Goal: Task Accomplishment & Management: Complete application form

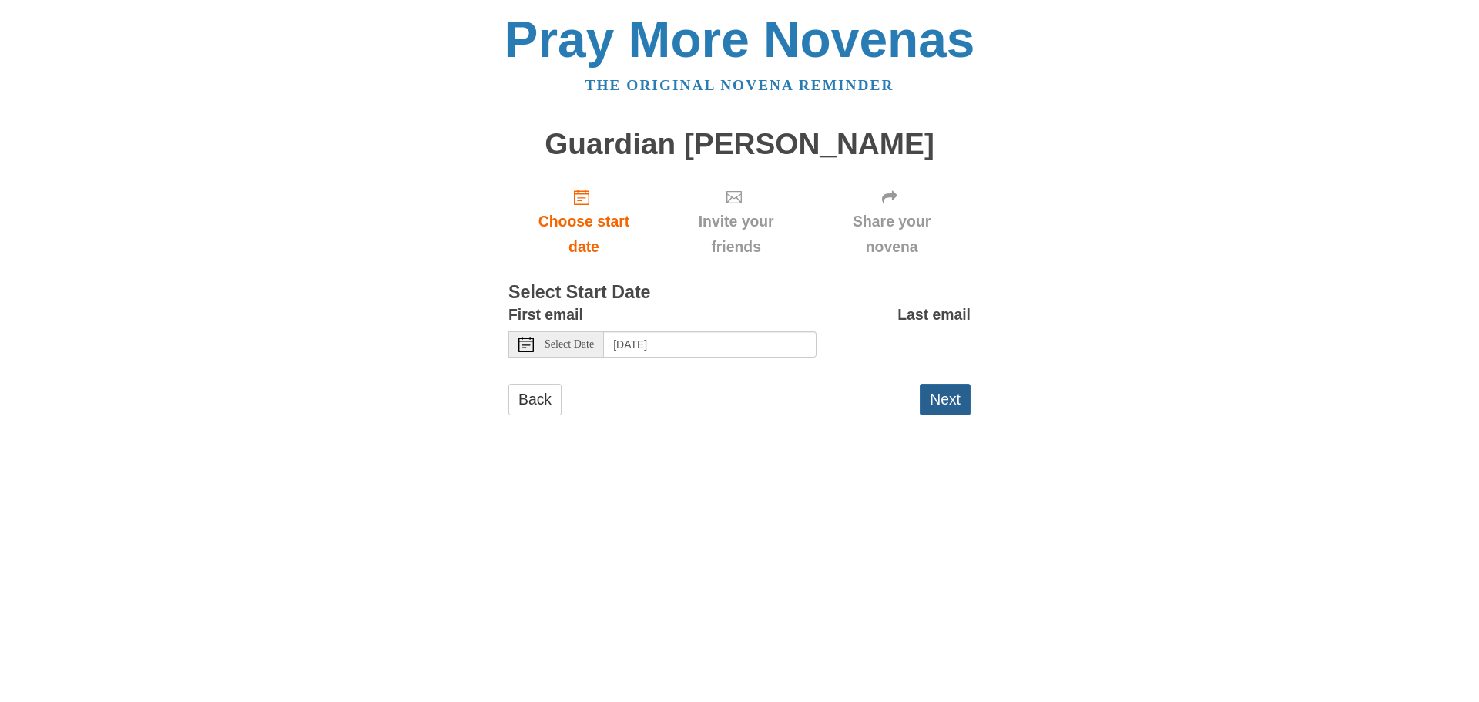
click at [955, 398] on button "Next" at bounding box center [945, 400] width 51 height 32
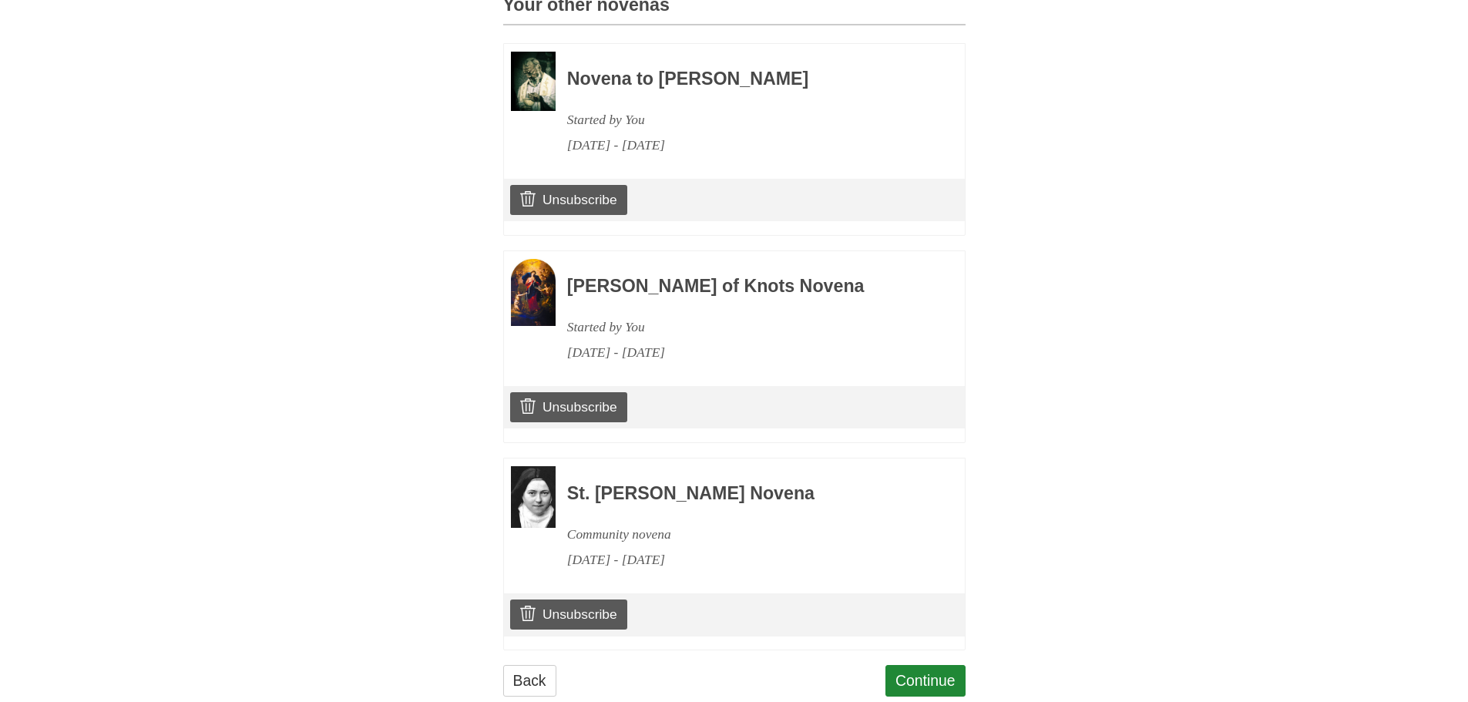
scroll to position [758, 0]
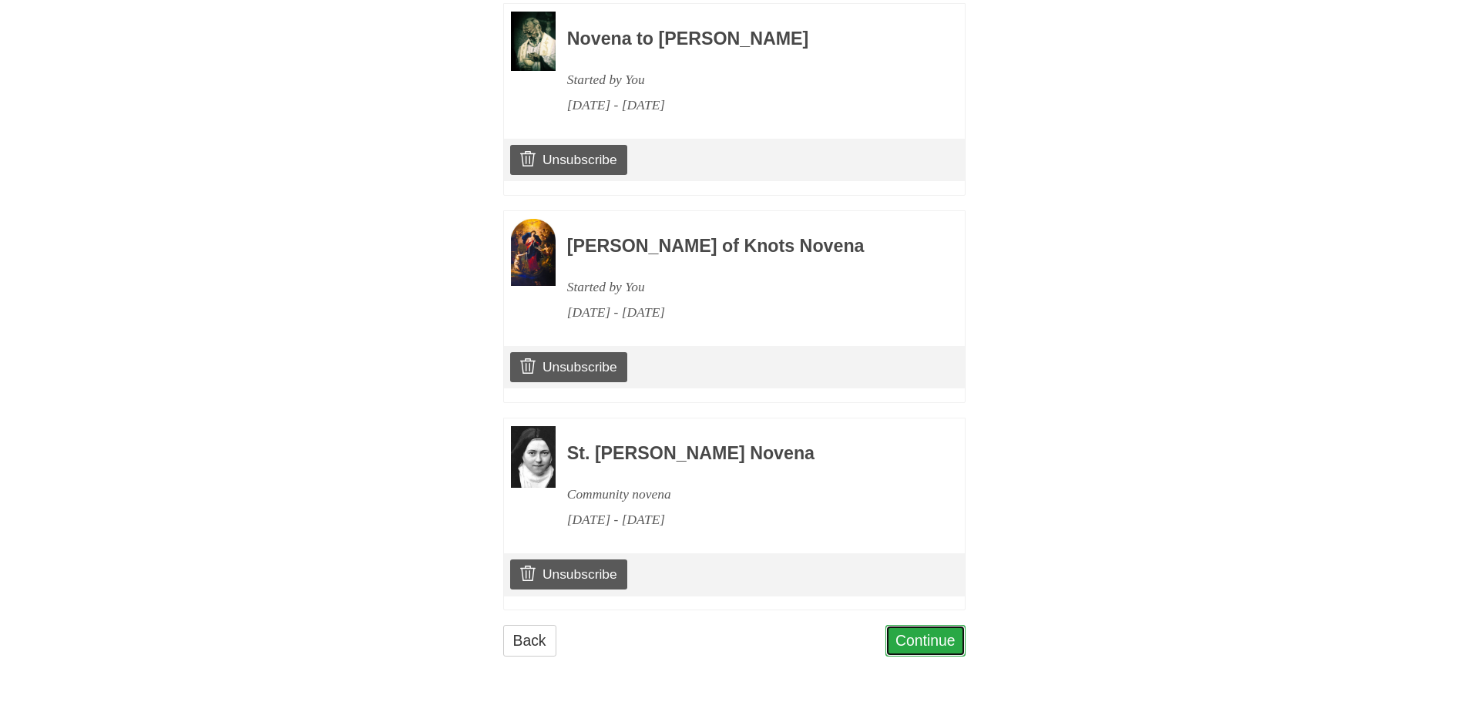
click at [899, 631] on link "Continue" at bounding box center [925, 641] width 80 height 32
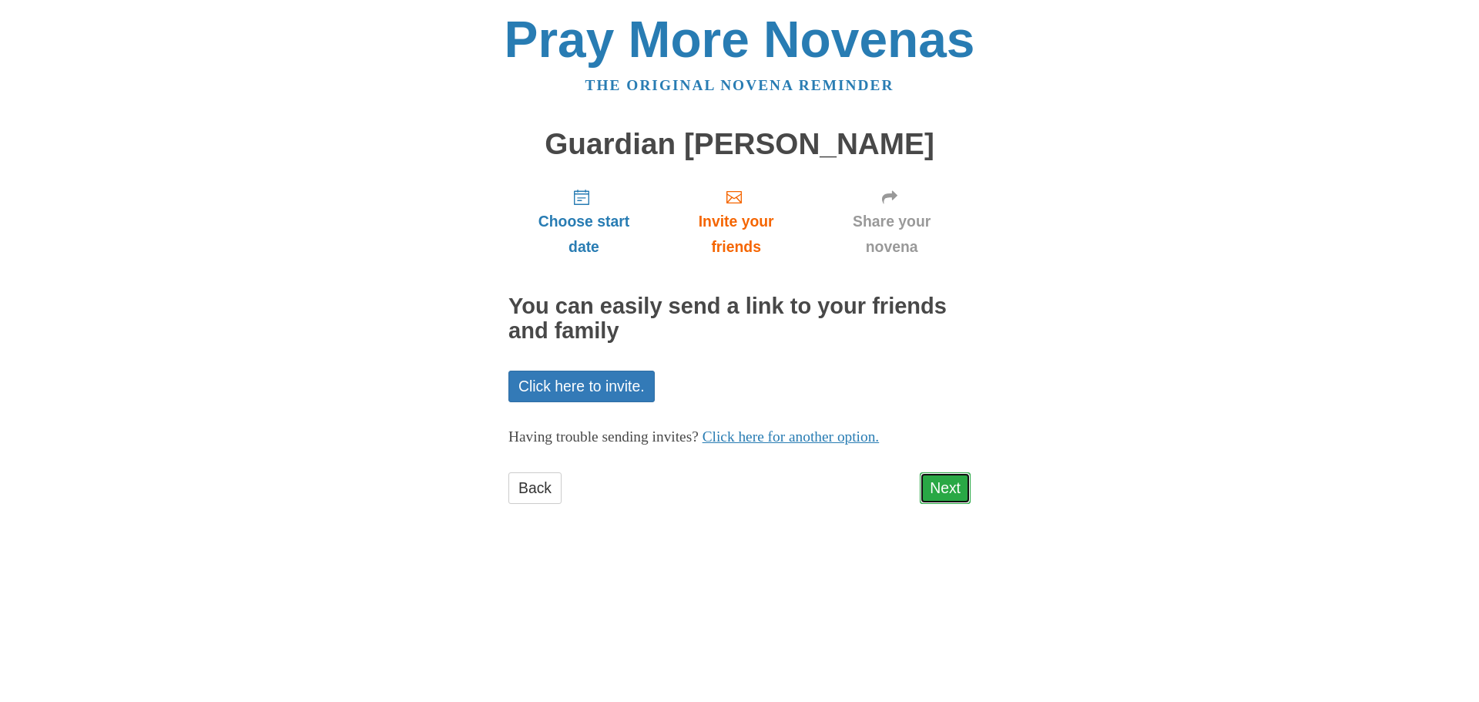
click at [940, 489] on link "Next" at bounding box center [945, 488] width 51 height 32
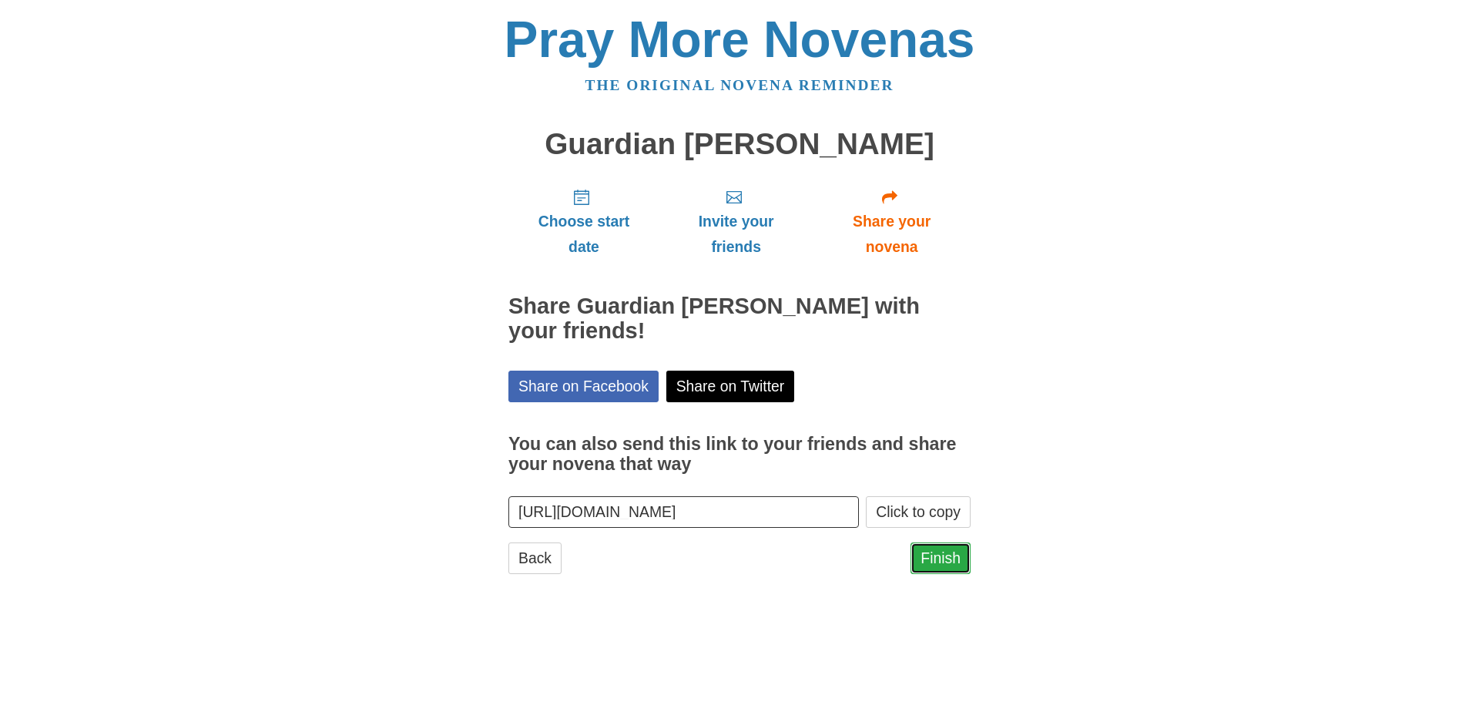
click at [961, 553] on link "Finish" at bounding box center [941, 558] width 60 height 32
